Goal: Task Accomplishment & Management: Use online tool/utility

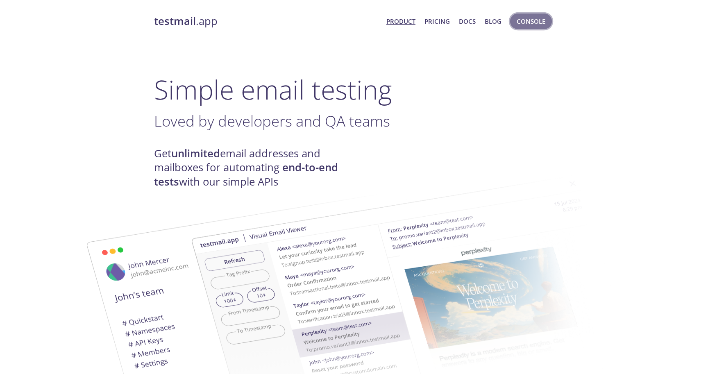
click at [539, 20] on span "Console" at bounding box center [531, 21] width 29 height 11
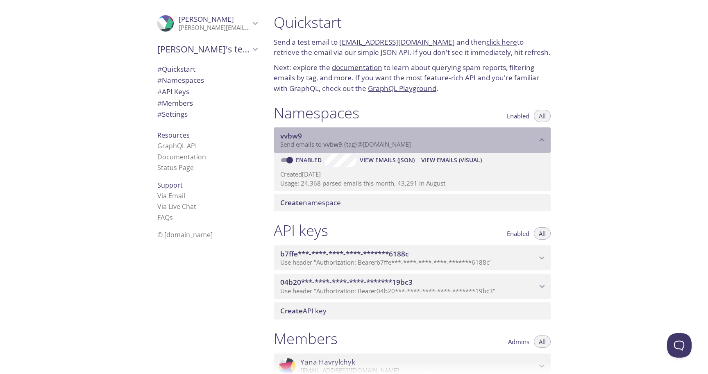
click at [473, 150] on div "vvbw9 Send emails to vvbw9 . {tag} @[DOMAIN_NAME]" at bounding box center [412, 139] width 277 height 25
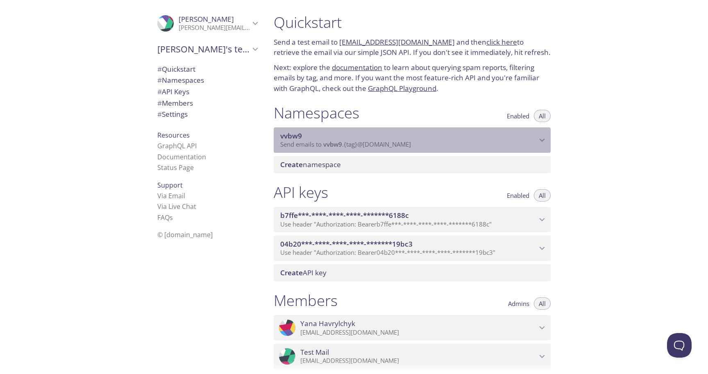
click at [468, 139] on span "vvbw9" at bounding box center [408, 136] width 257 height 9
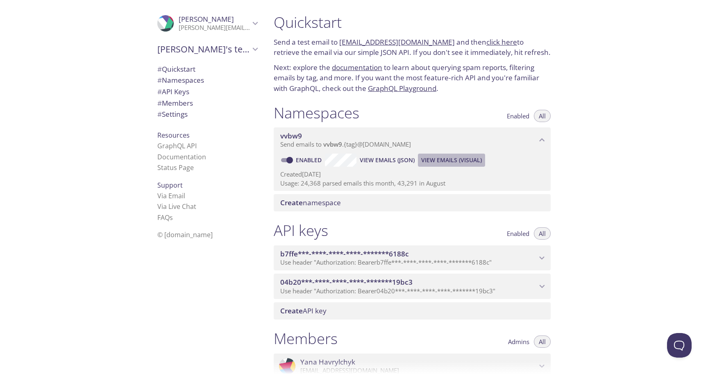
click at [450, 157] on span "View Emails (Visual)" at bounding box center [451, 160] width 61 height 10
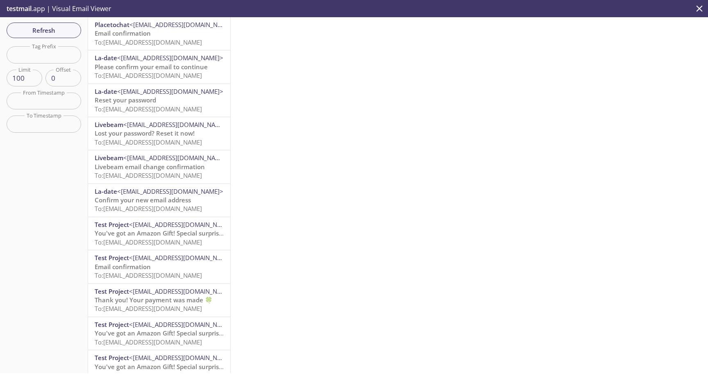
click at [153, 31] on p "Email confirmation To: [EMAIL_ADDRESS][DOMAIN_NAME]" at bounding box center [159, 38] width 129 height 18
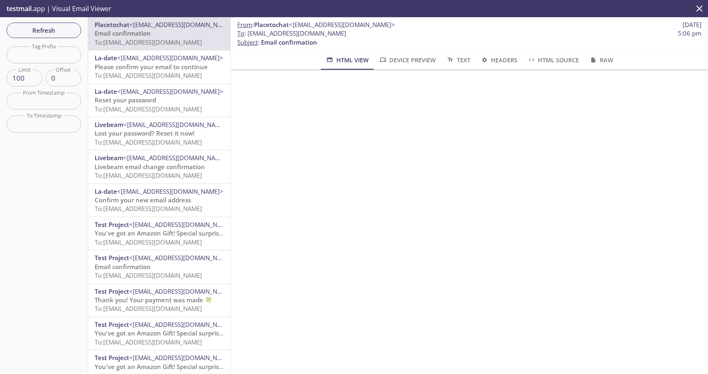
click at [543, 64] on span "HTML Source" at bounding box center [553, 60] width 52 height 10
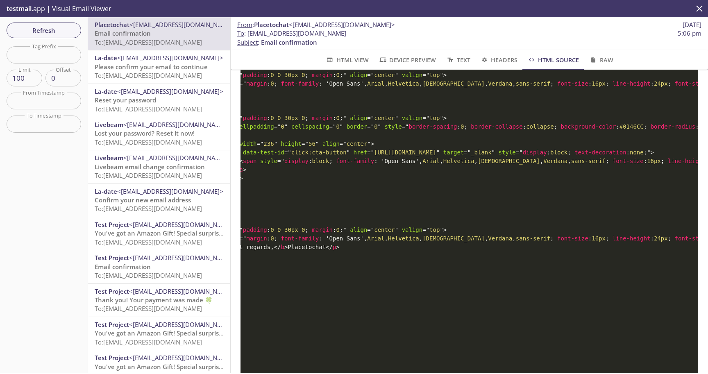
scroll to position [0, 139]
drag, startPoint x: 350, startPoint y: 222, endPoint x: 579, endPoint y: 222, distance: 228.7
click at [579, 156] on span "< a data-test-id = " click:cta-button " href = " [URL][DOMAIN_NAME] " target = …" at bounding box center [443, 152] width 422 height 7
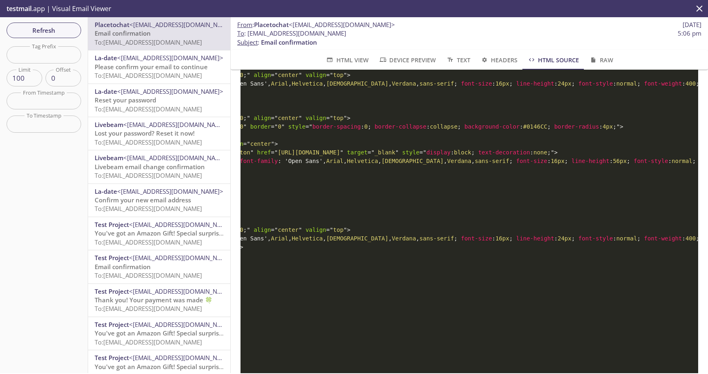
scroll to position [0, 236]
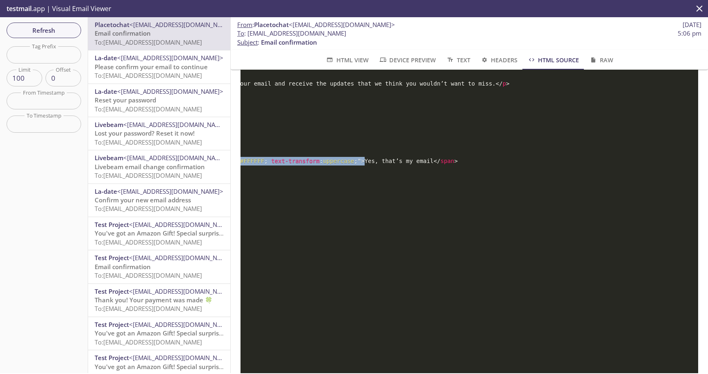
scroll to position [0, 929]
drag, startPoint x: 274, startPoint y: 224, endPoint x: 627, endPoint y: 222, distance: 353.2
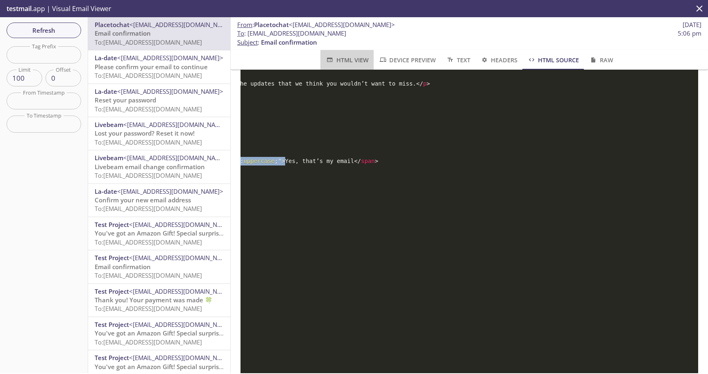
click at [352, 62] on span "HTML View" at bounding box center [346, 60] width 43 height 10
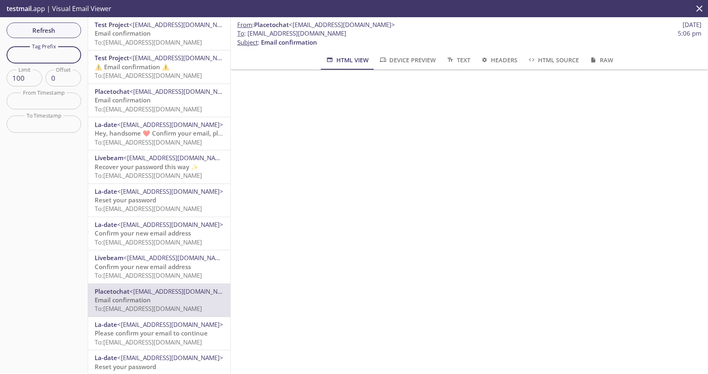
click at [45, 55] on input "text" at bounding box center [44, 54] width 75 height 17
paste input "registration-1757949318506"
type input "registration-1757949318506"
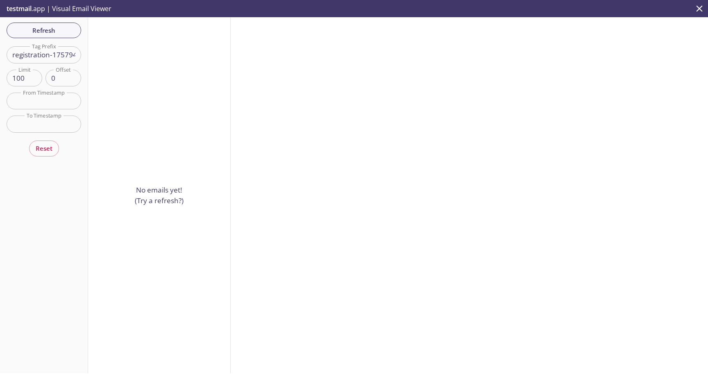
click at [53, 59] on input "registration-1757949318506" at bounding box center [44, 54] width 75 height 17
click at [36, 54] on input "registration-1757949318506" at bounding box center [44, 54] width 75 height 17
click at [51, 54] on input "registration-1757949318506" at bounding box center [44, 54] width 75 height 17
click at [43, 57] on input "registration-1757949318506" at bounding box center [44, 54] width 75 height 17
click at [52, 59] on input "registration-1757949318506" at bounding box center [44, 54] width 75 height 17
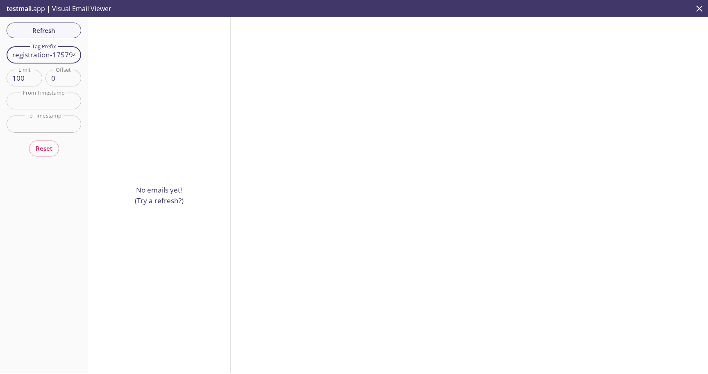
click at [64, 20] on div "Refresh Filters Tag Prefix registration-1757949318506 Tag Prefix Limit 100 Limi…" at bounding box center [44, 195] width 88 height 356
click at [56, 25] on span "Refresh" at bounding box center [43, 30] width 61 height 11
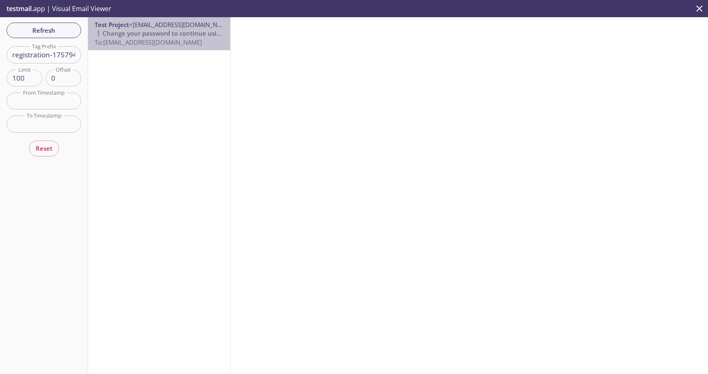
click at [172, 33] on span "❗️Change your password to continue using Placetochat" at bounding box center [178, 33] width 166 height 8
